Goal: Task Accomplishment & Management: Manage account settings

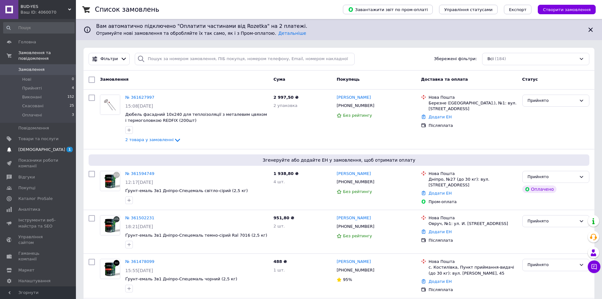
click at [38, 147] on link "[DEMOGRAPHIC_DATA] 1 0" at bounding box center [39, 149] width 78 height 11
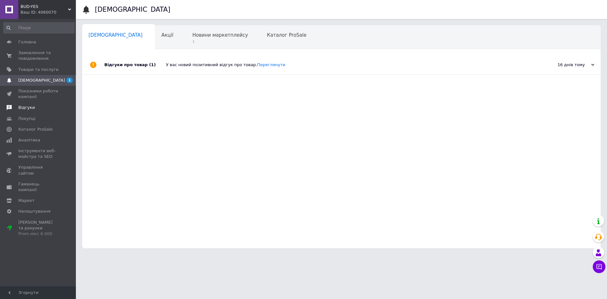
click at [42, 108] on span "Відгуки" at bounding box center [38, 108] width 40 height 6
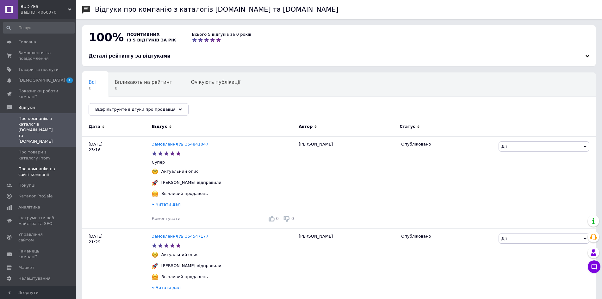
click at [46, 166] on span "Про компанію на сайті компанії" at bounding box center [38, 171] width 40 height 11
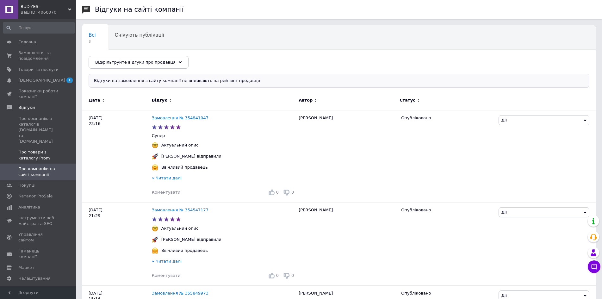
click at [48, 149] on span "Про товари з каталогу Prom" at bounding box center [38, 154] width 40 height 11
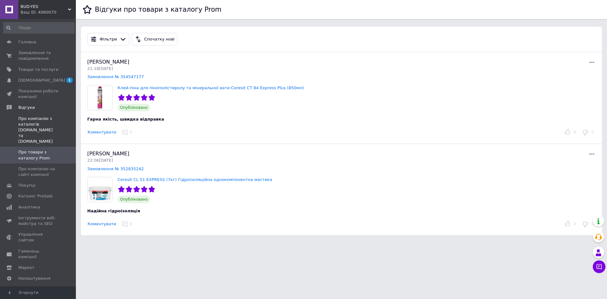
click at [43, 121] on span "Про компанію з каталогів Prom.ua та Bigl.ua" at bounding box center [38, 130] width 40 height 29
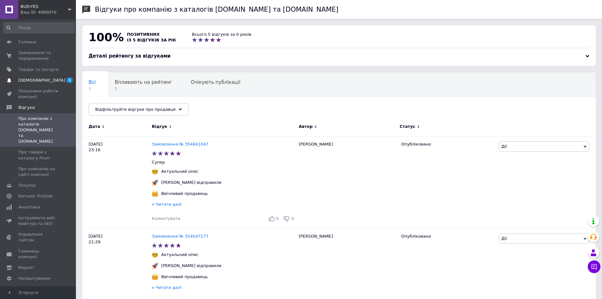
click at [41, 80] on span "[DEMOGRAPHIC_DATA]" at bounding box center [38, 81] width 40 height 6
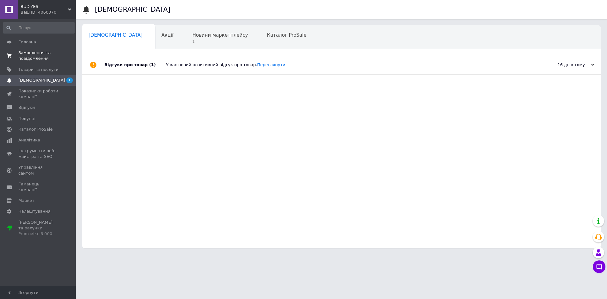
click at [40, 55] on span "Замовлення та повідомлення" at bounding box center [38, 55] width 40 height 11
